Goal: Task Accomplishment & Management: Use online tool/utility

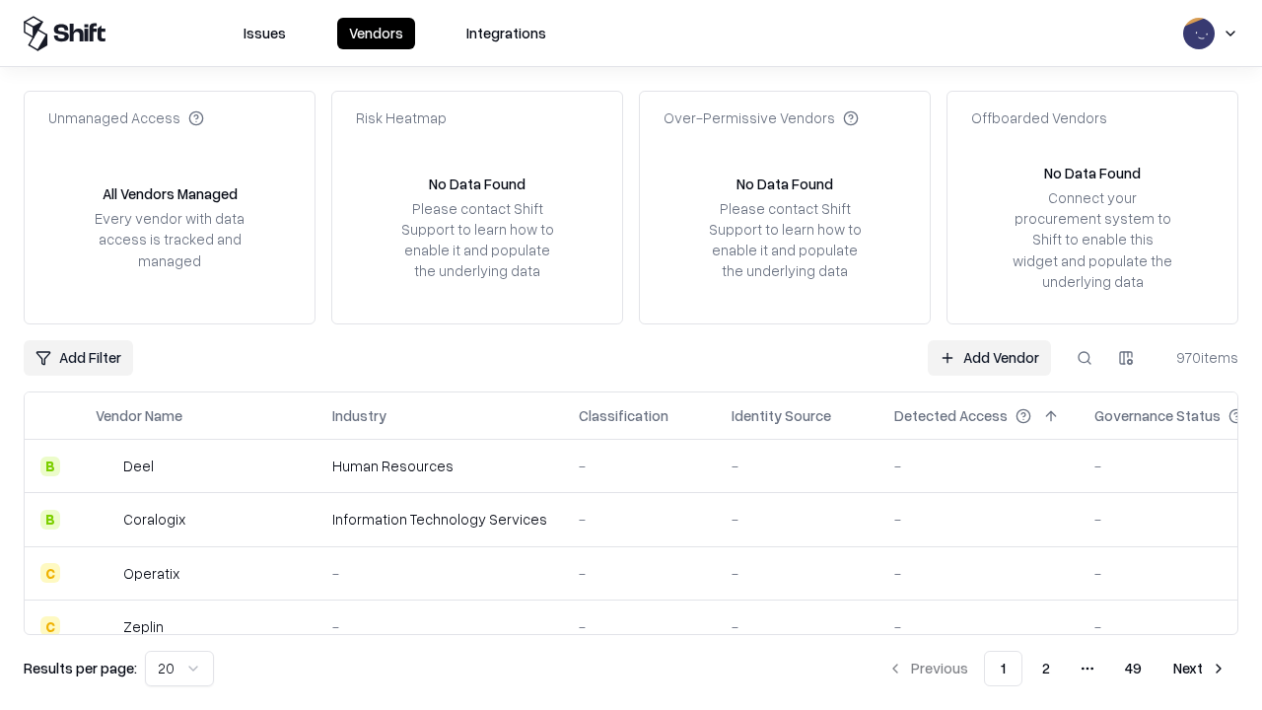
click at [989, 357] on link "Add Vendor" at bounding box center [989, 357] width 123 height 35
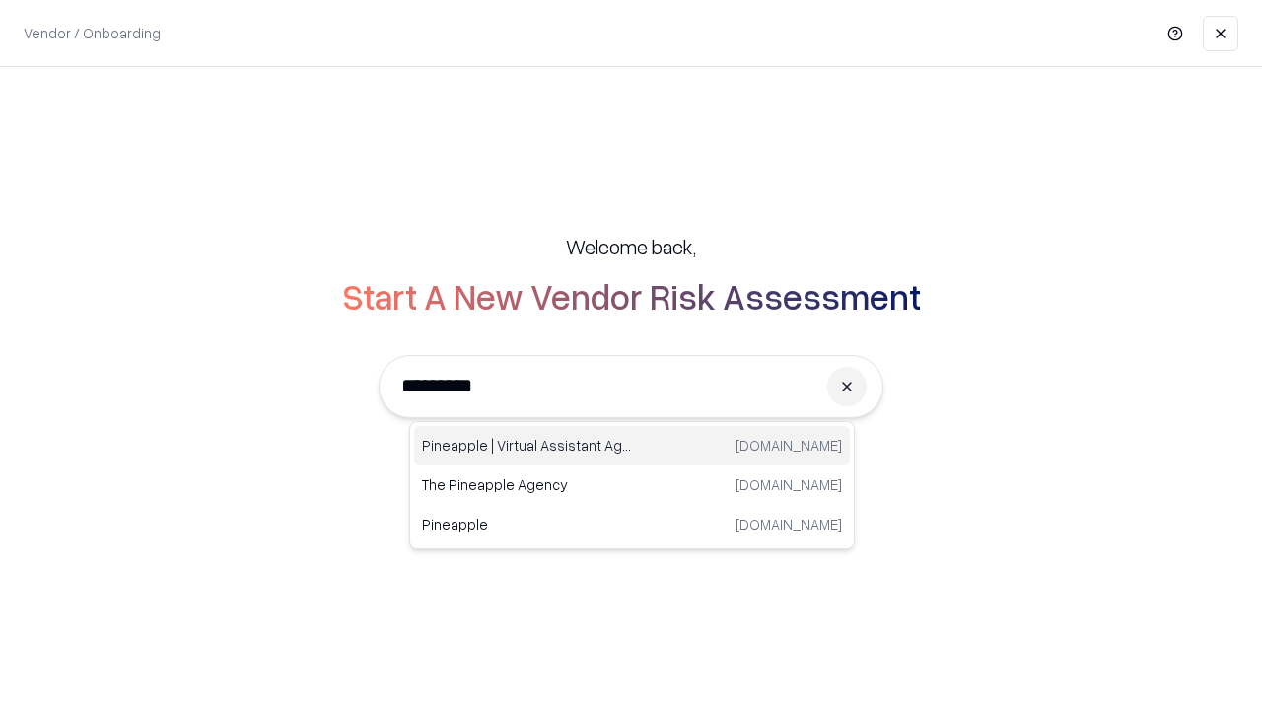
click at [632, 446] on div "Pineapple | Virtual Assistant Agency [DOMAIN_NAME]" at bounding box center [632, 445] width 436 height 39
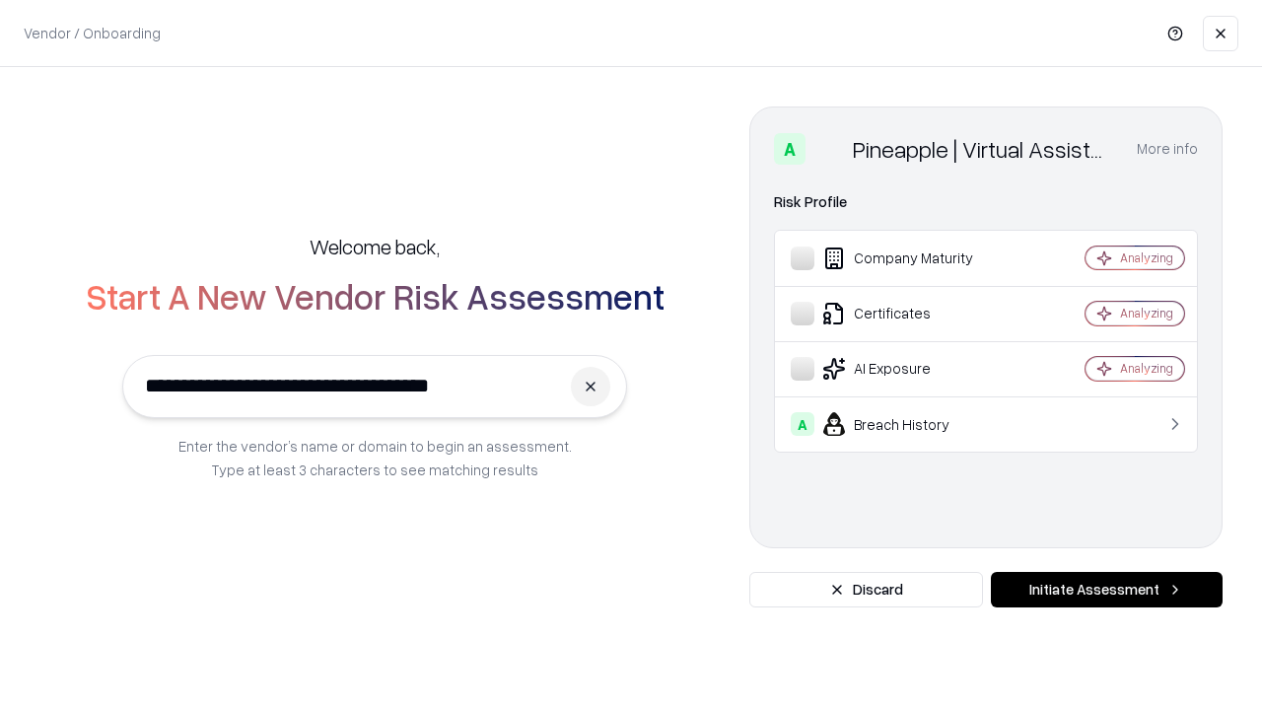
type input "**********"
click at [1106, 589] on button "Initiate Assessment" at bounding box center [1107, 589] width 232 height 35
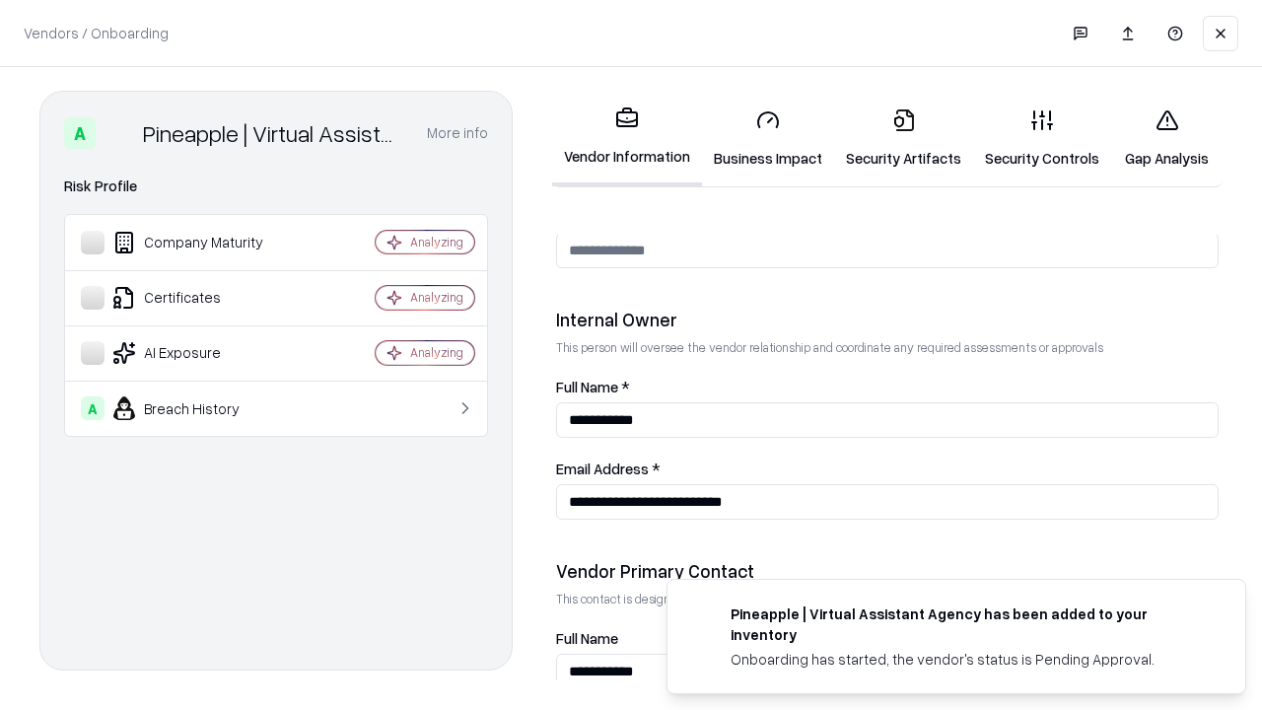
scroll to position [1021, 0]
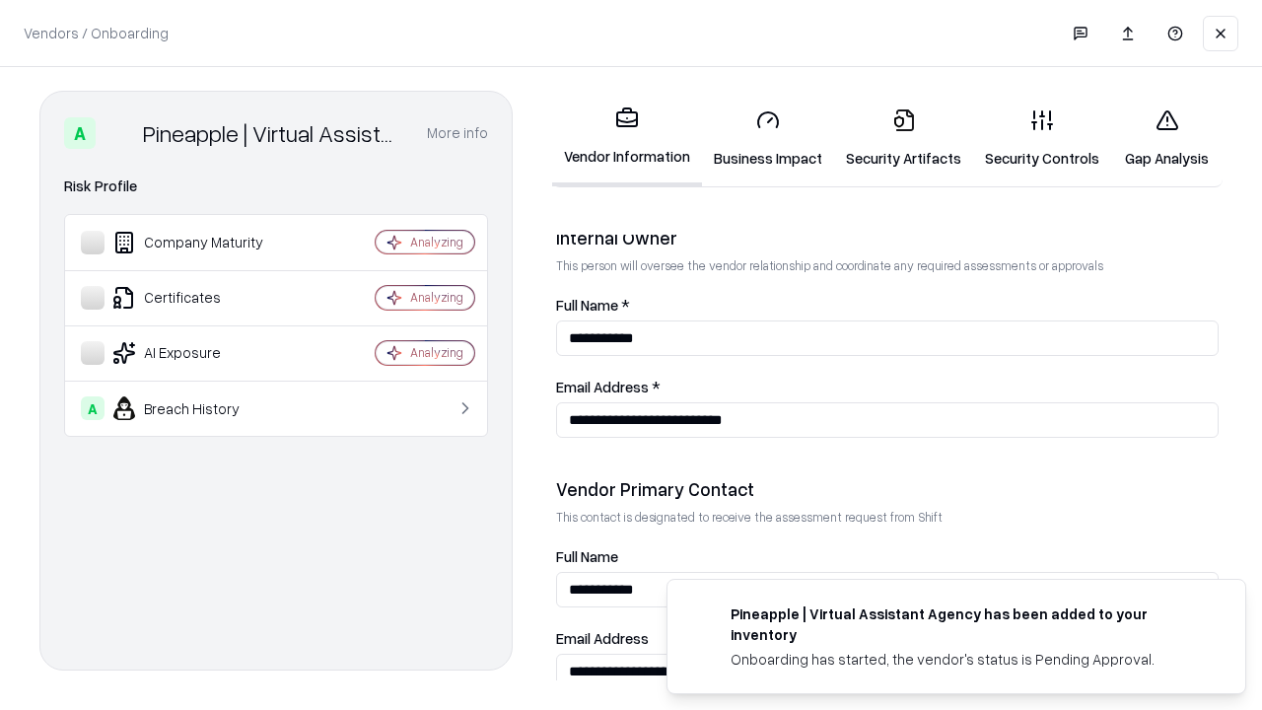
click at [768, 138] on link "Business Impact" at bounding box center [768, 139] width 132 height 92
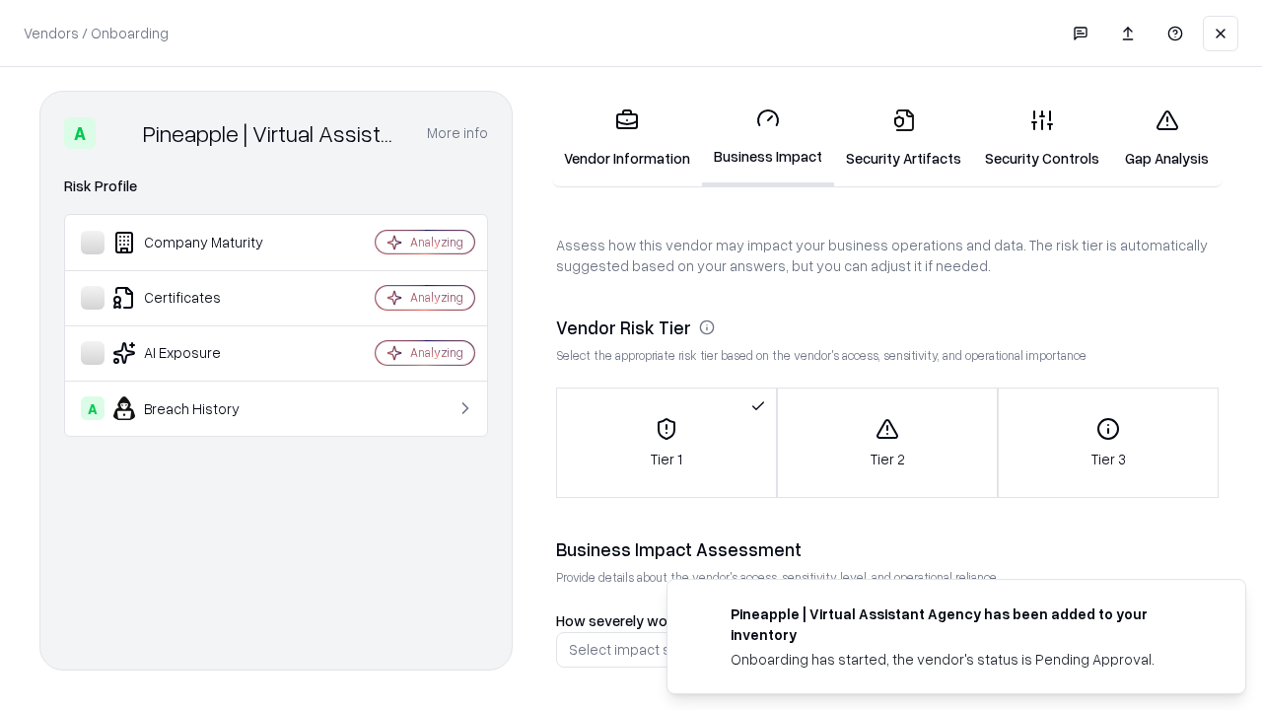
click at [1166, 138] on link "Gap Analysis" at bounding box center [1166, 139] width 111 height 92
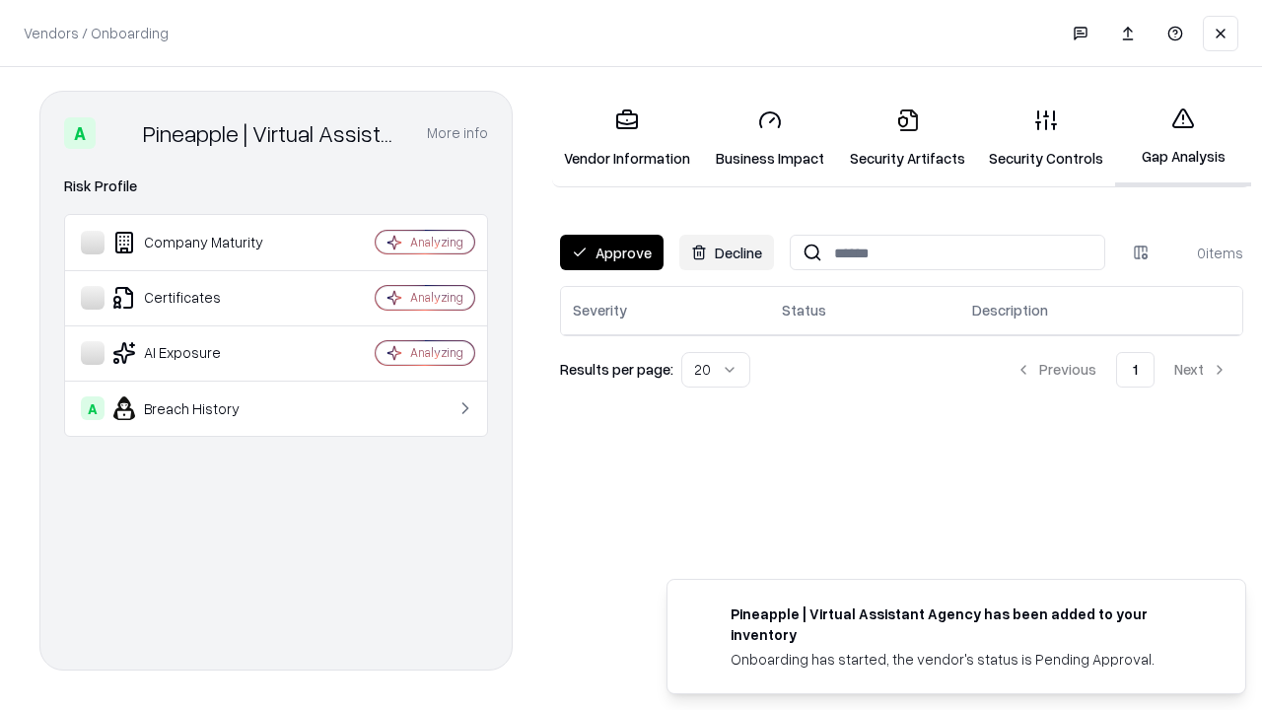
click at [611, 252] on button "Approve" at bounding box center [612, 252] width 104 height 35
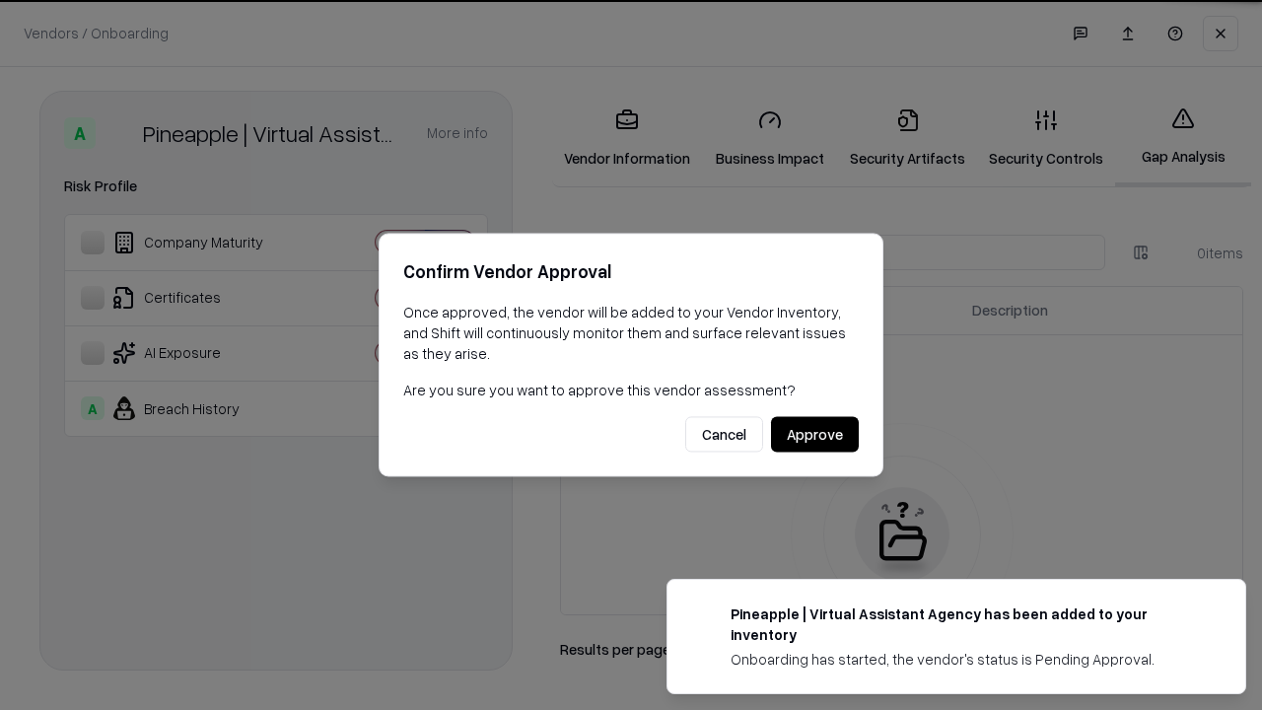
click at [814, 434] on button "Approve" at bounding box center [815, 434] width 88 height 35
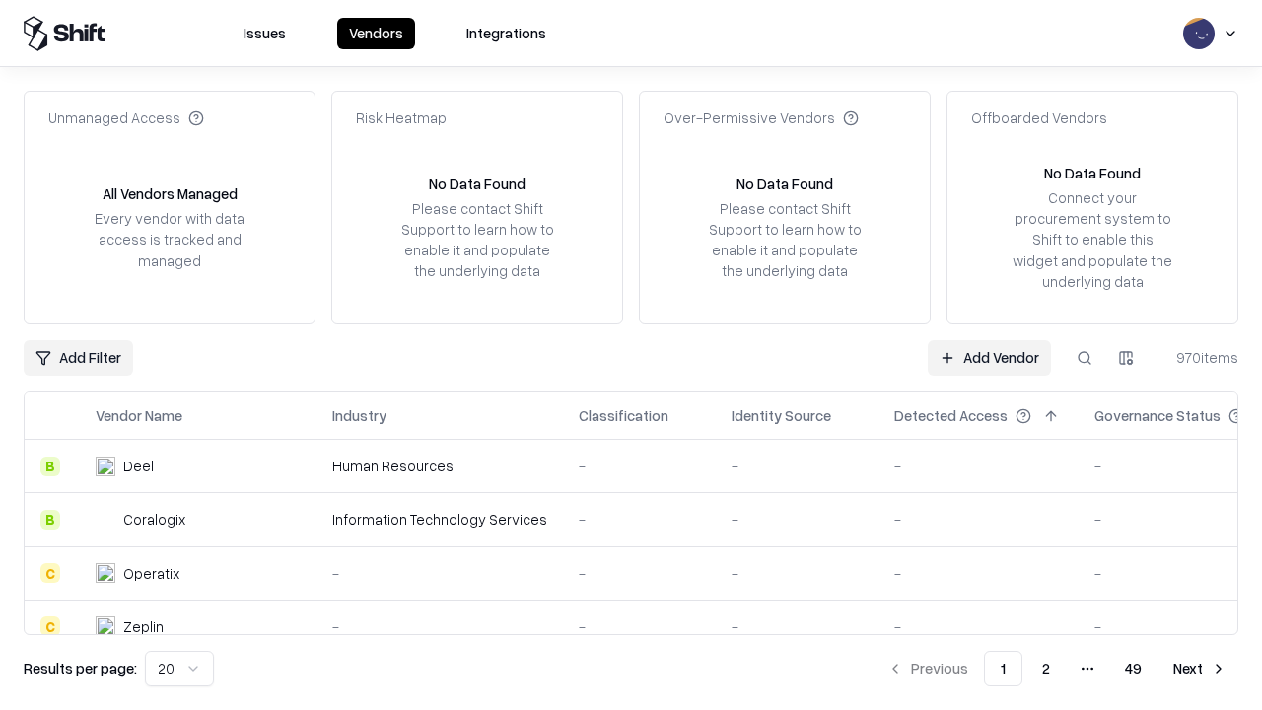
type input "**********"
click at [989, 357] on link "Add Vendor" at bounding box center [989, 357] width 123 height 35
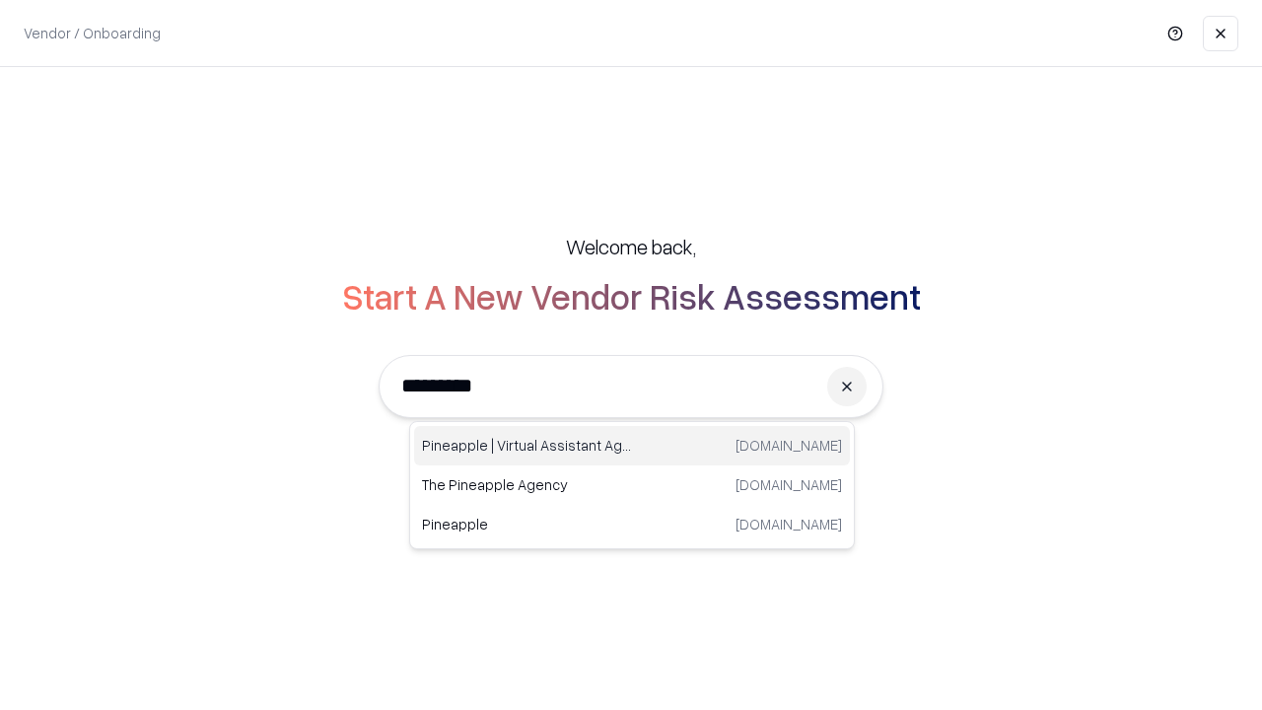
click at [632, 446] on div "Pineapple | Virtual Assistant Agency [DOMAIN_NAME]" at bounding box center [632, 445] width 436 height 39
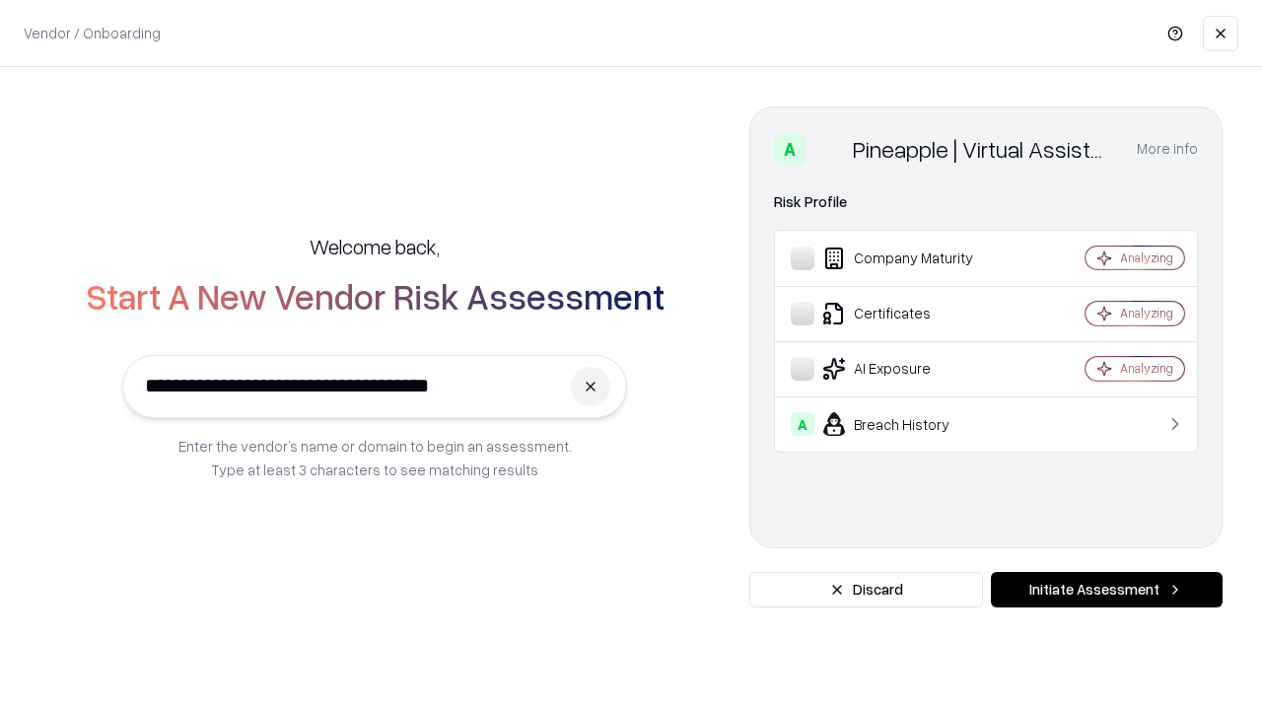
type input "**********"
click at [1106, 589] on button "Initiate Assessment" at bounding box center [1107, 589] width 232 height 35
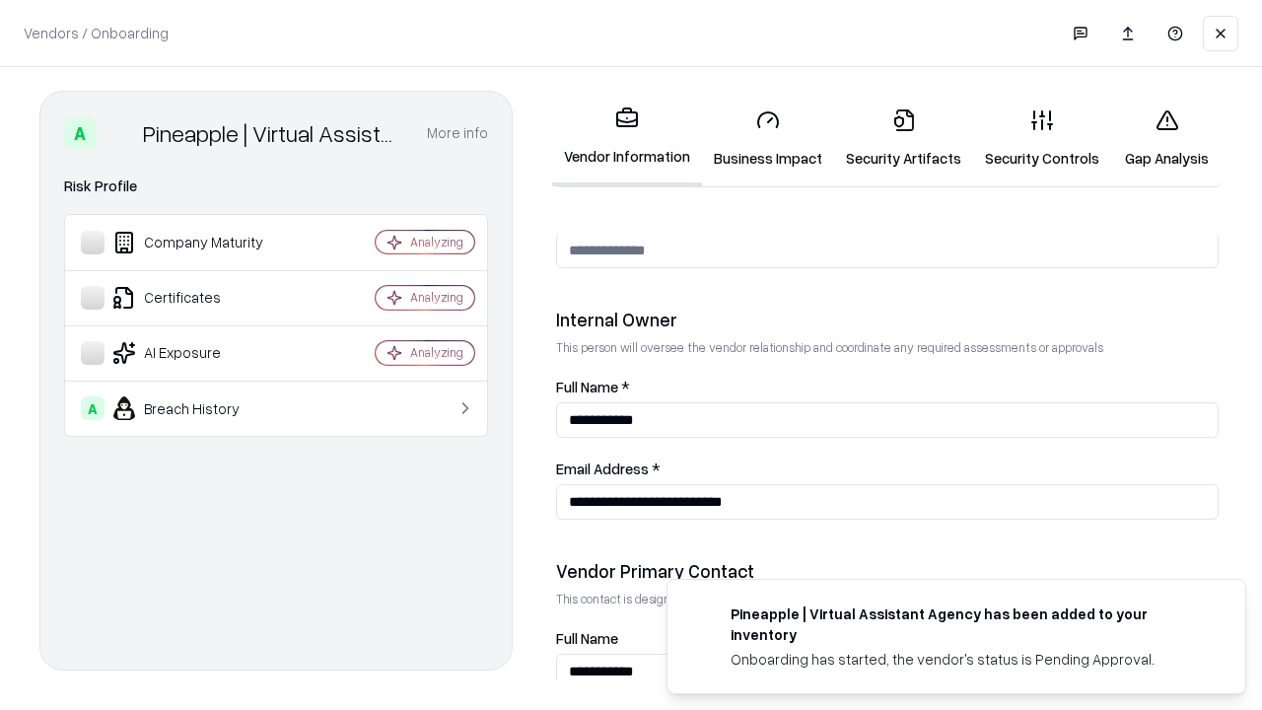
scroll to position [1021, 0]
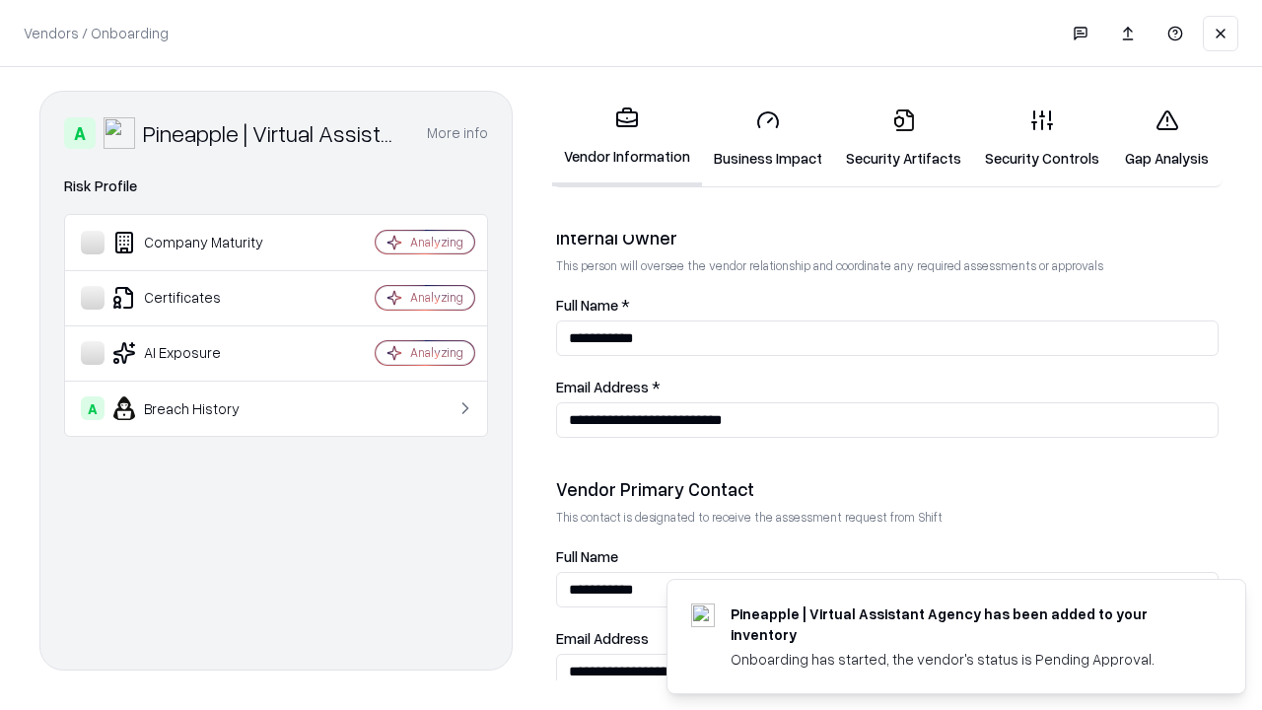
click at [1166, 138] on link "Gap Analysis" at bounding box center [1166, 139] width 111 height 92
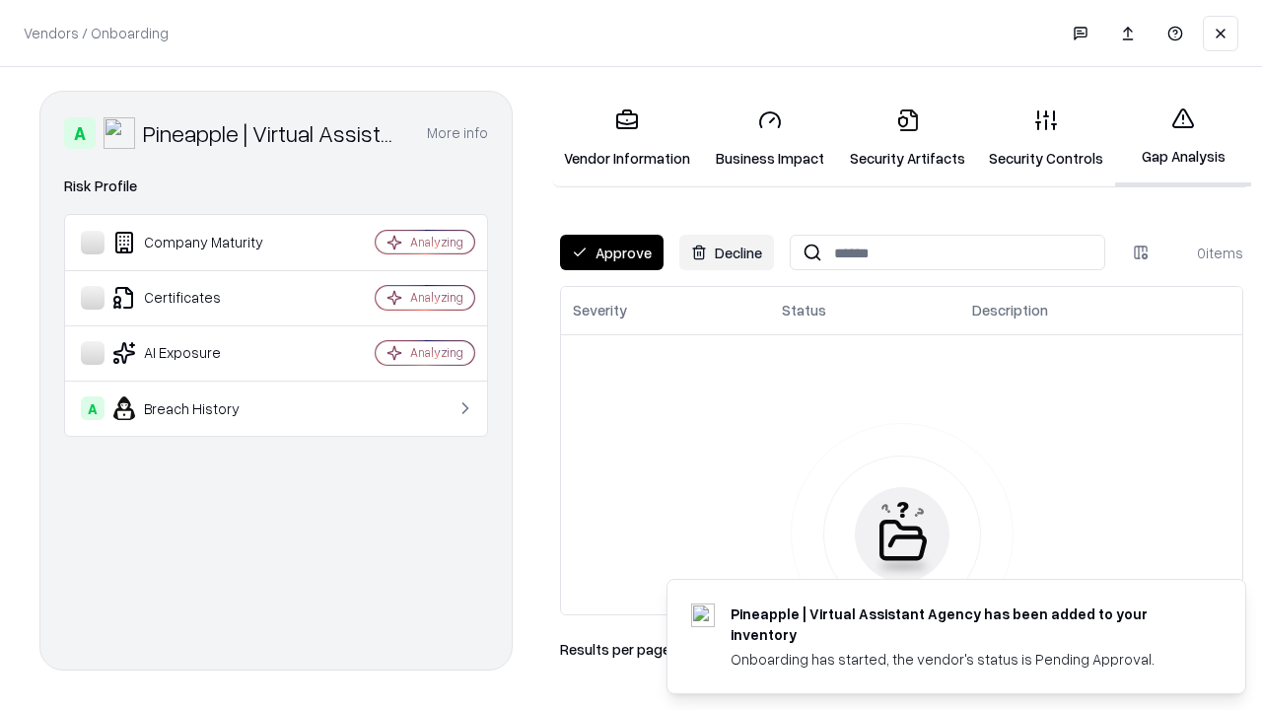
click at [611, 252] on button "Approve" at bounding box center [612, 252] width 104 height 35
